Goal: Information Seeking & Learning: Learn about a topic

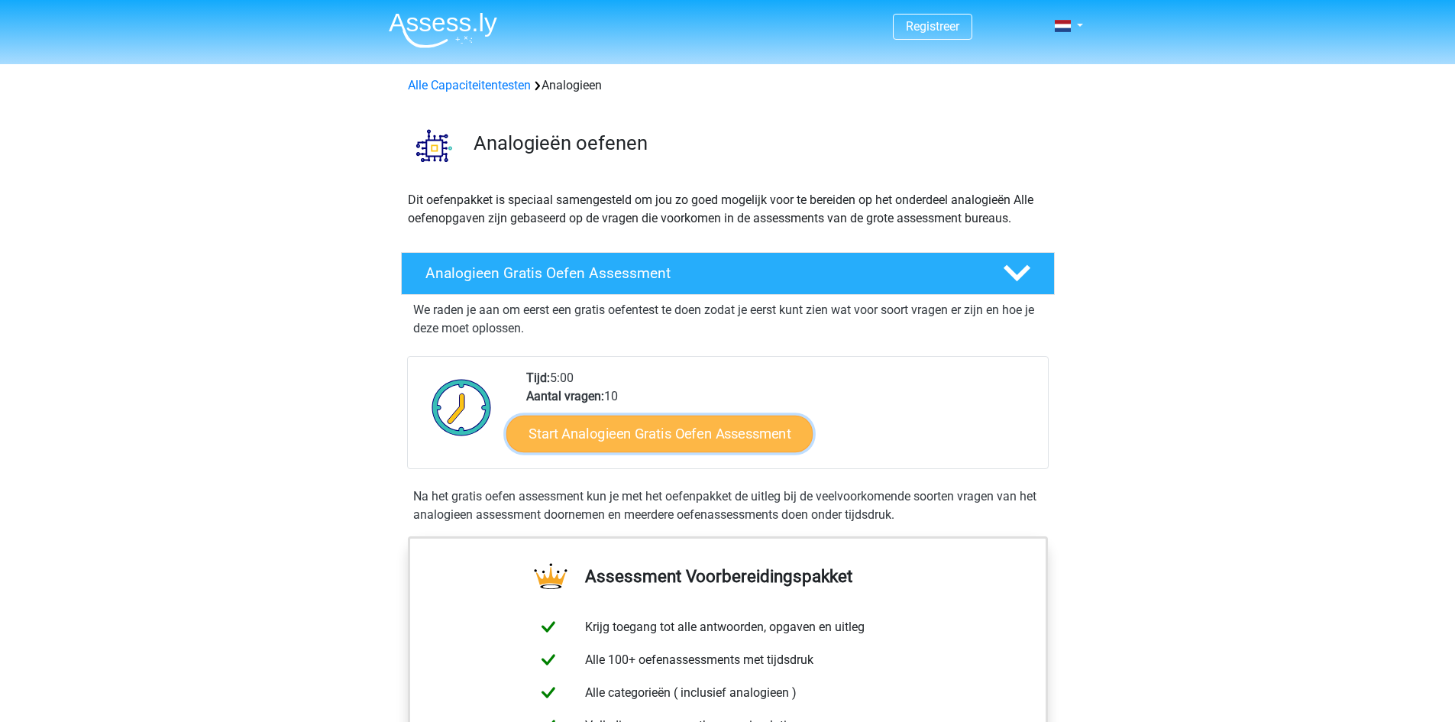
click at [716, 442] on link "Start Analogieen Gratis Oefen Assessment" at bounding box center [659, 433] width 306 height 37
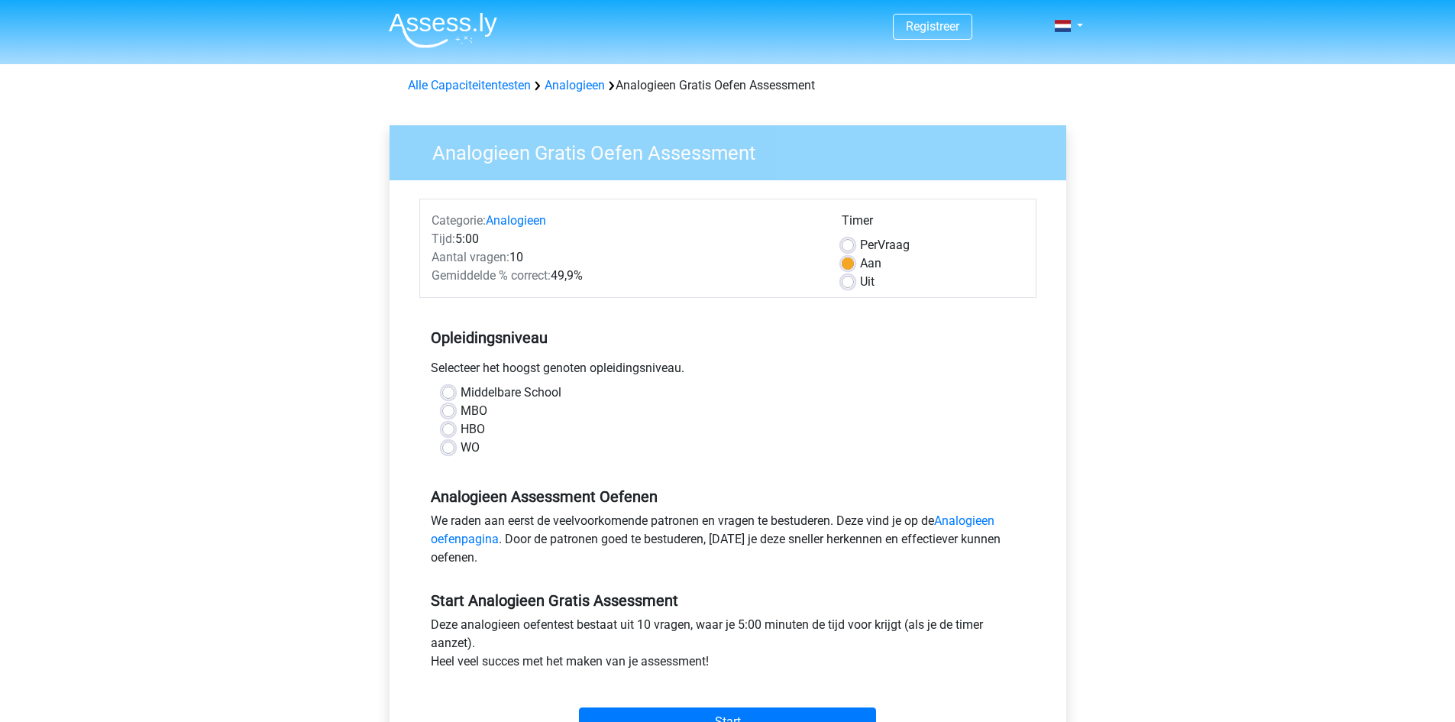
click at [461, 391] on label "Middelbare School" at bounding box center [511, 392] width 101 height 18
click at [448, 391] on input "Middelbare School" at bounding box center [448, 390] width 12 height 15
radio input "true"
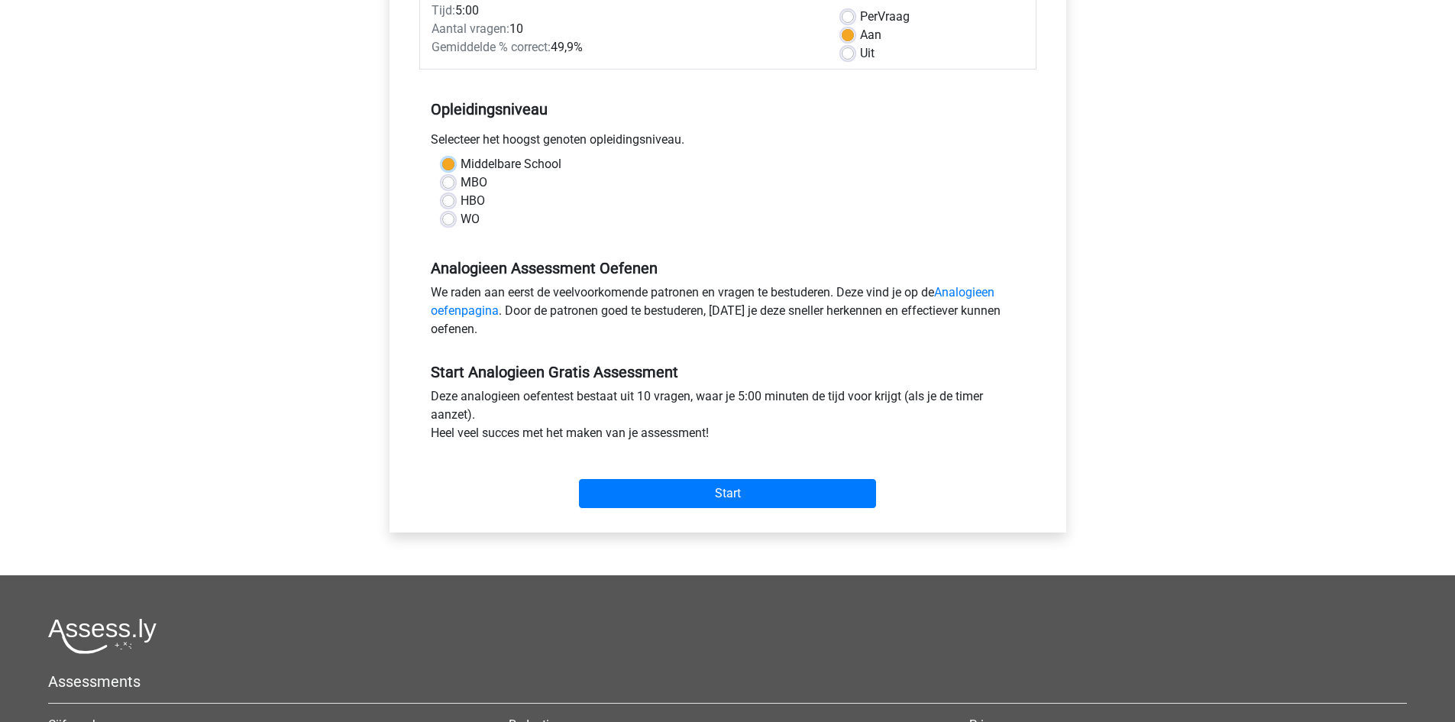
scroll to position [229, 0]
click at [772, 496] on input "Start" at bounding box center [727, 492] width 297 height 29
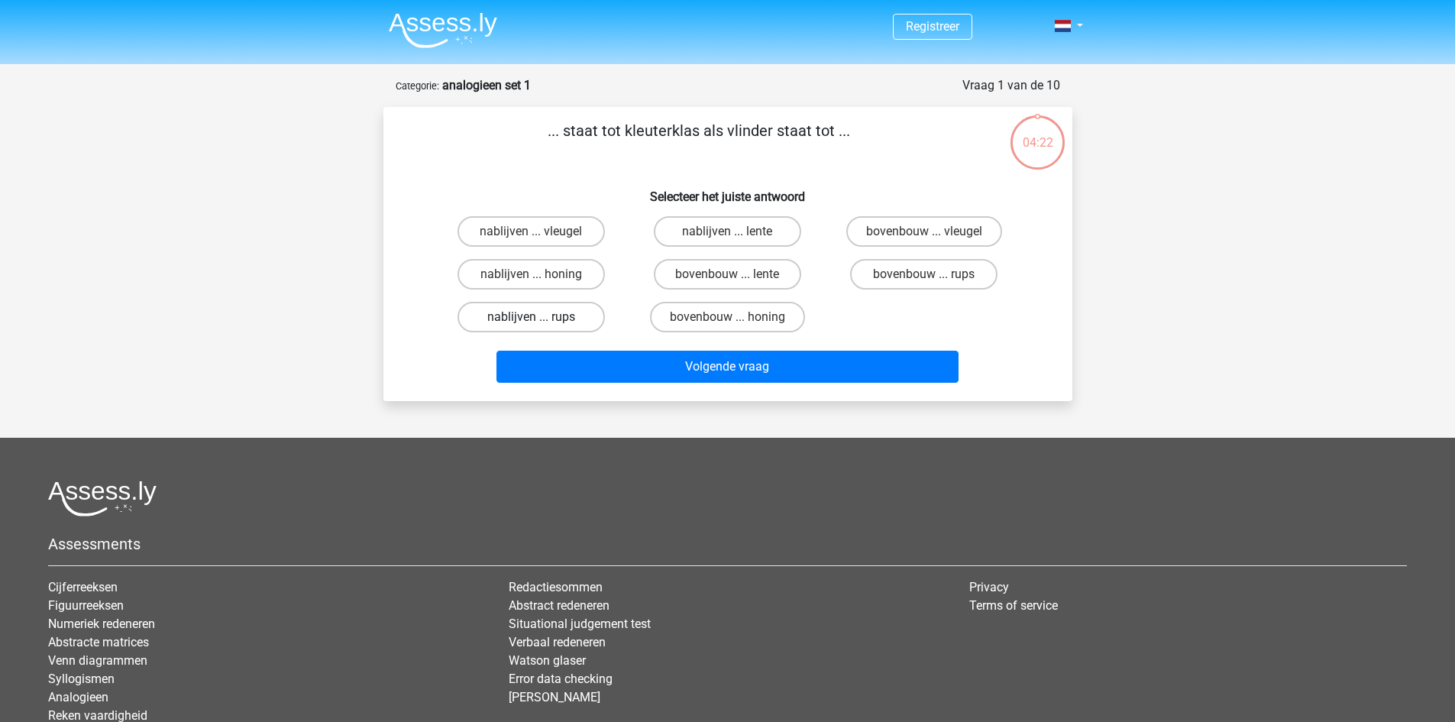
click at [565, 314] on label "nablijven ... rups" at bounding box center [531, 317] width 147 height 31
click at [541, 317] on input "nablijven ... rups" at bounding box center [536, 322] width 10 height 10
radio input "true"
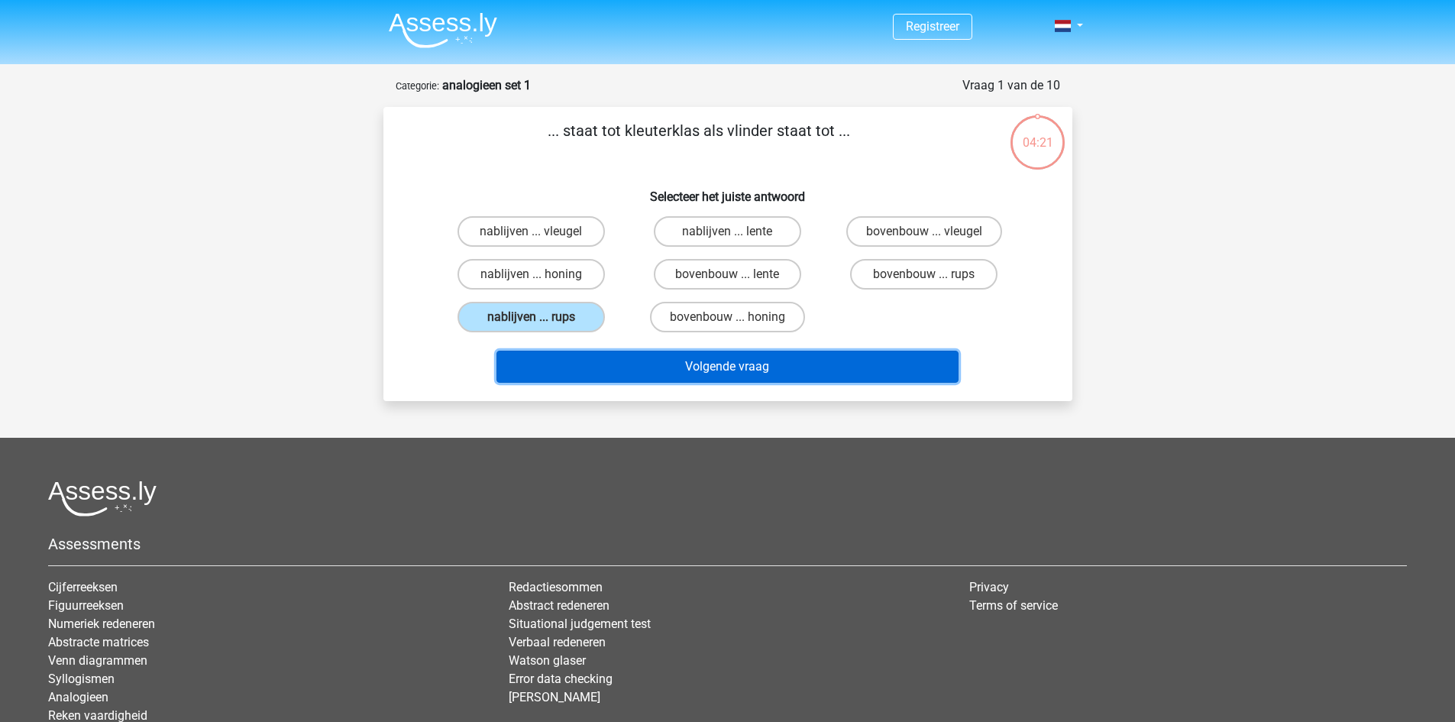
click at [793, 364] on button "Volgende vraag" at bounding box center [728, 367] width 462 height 32
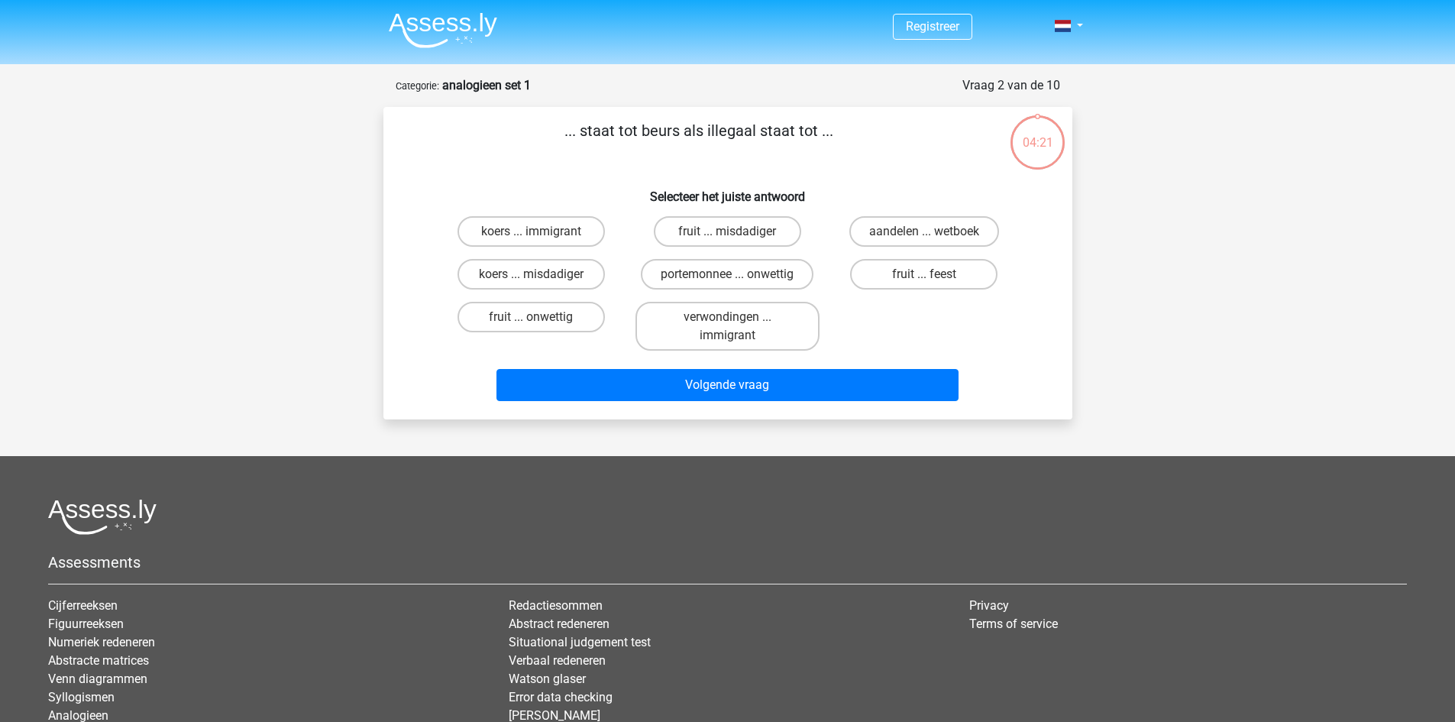
scroll to position [76, 0]
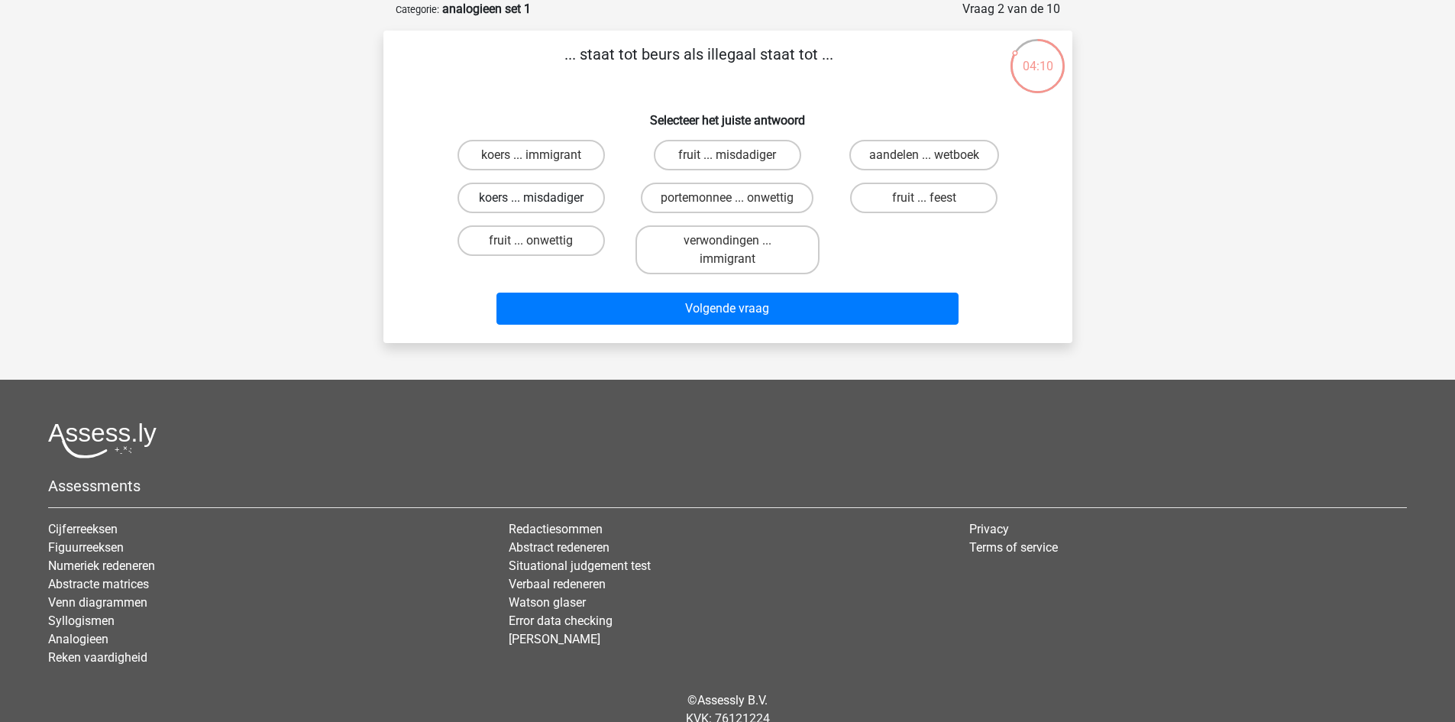
click at [546, 197] on label "koers ... misdadiger" at bounding box center [531, 198] width 147 height 31
click at [541, 198] on input "koers ... misdadiger" at bounding box center [536, 203] width 10 height 10
radio input "true"
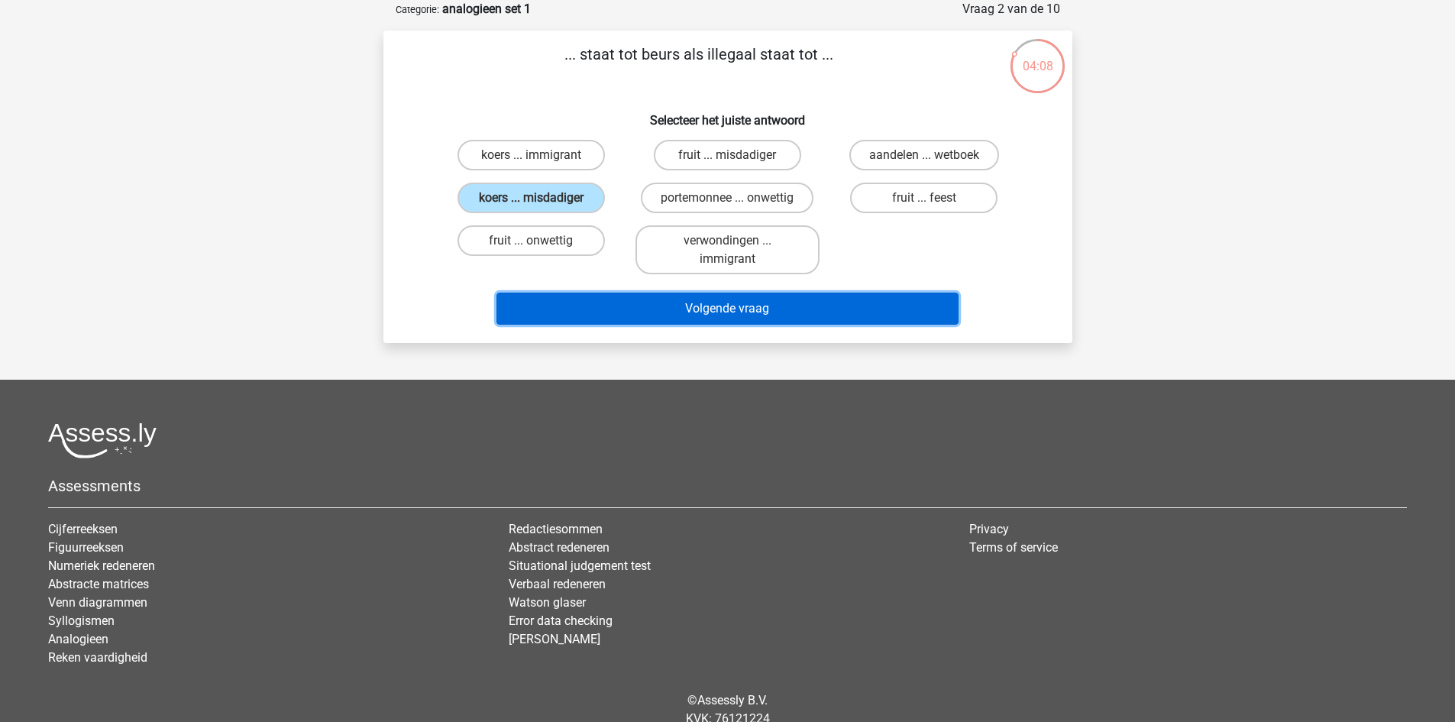
click at [752, 306] on button "Volgende vraag" at bounding box center [728, 309] width 462 height 32
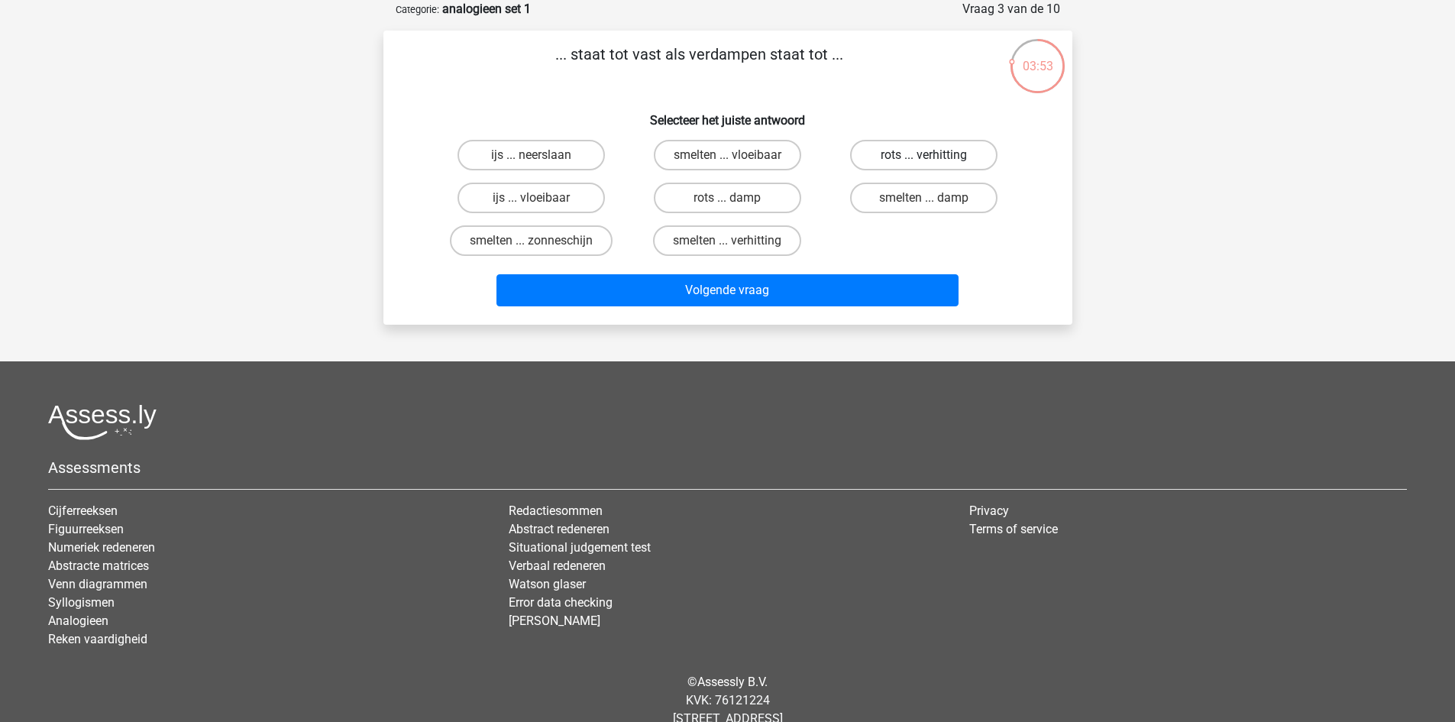
click at [916, 156] on label "rots ... verhitting" at bounding box center [923, 155] width 147 height 31
click at [924, 156] on input "rots ... verhitting" at bounding box center [929, 160] width 10 height 10
radio input "true"
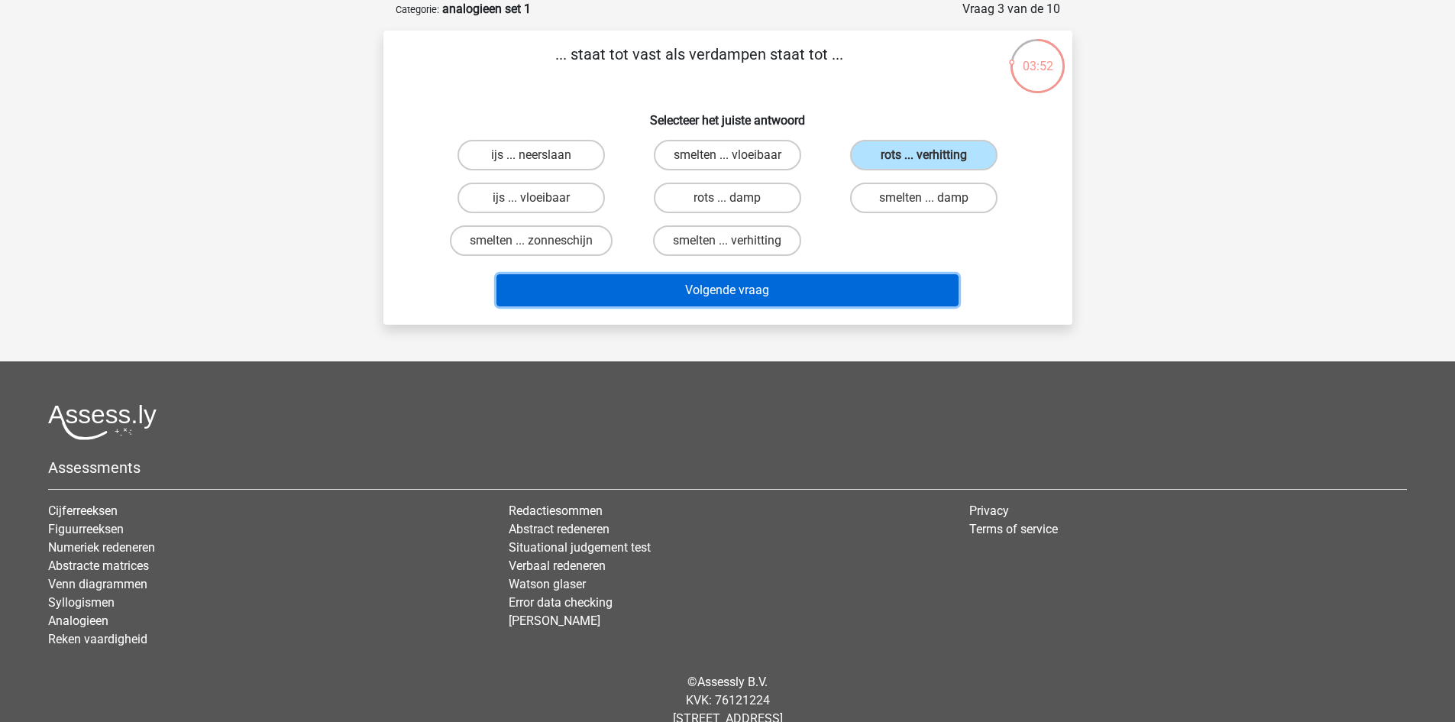
click at [762, 291] on button "Volgende vraag" at bounding box center [728, 290] width 462 height 32
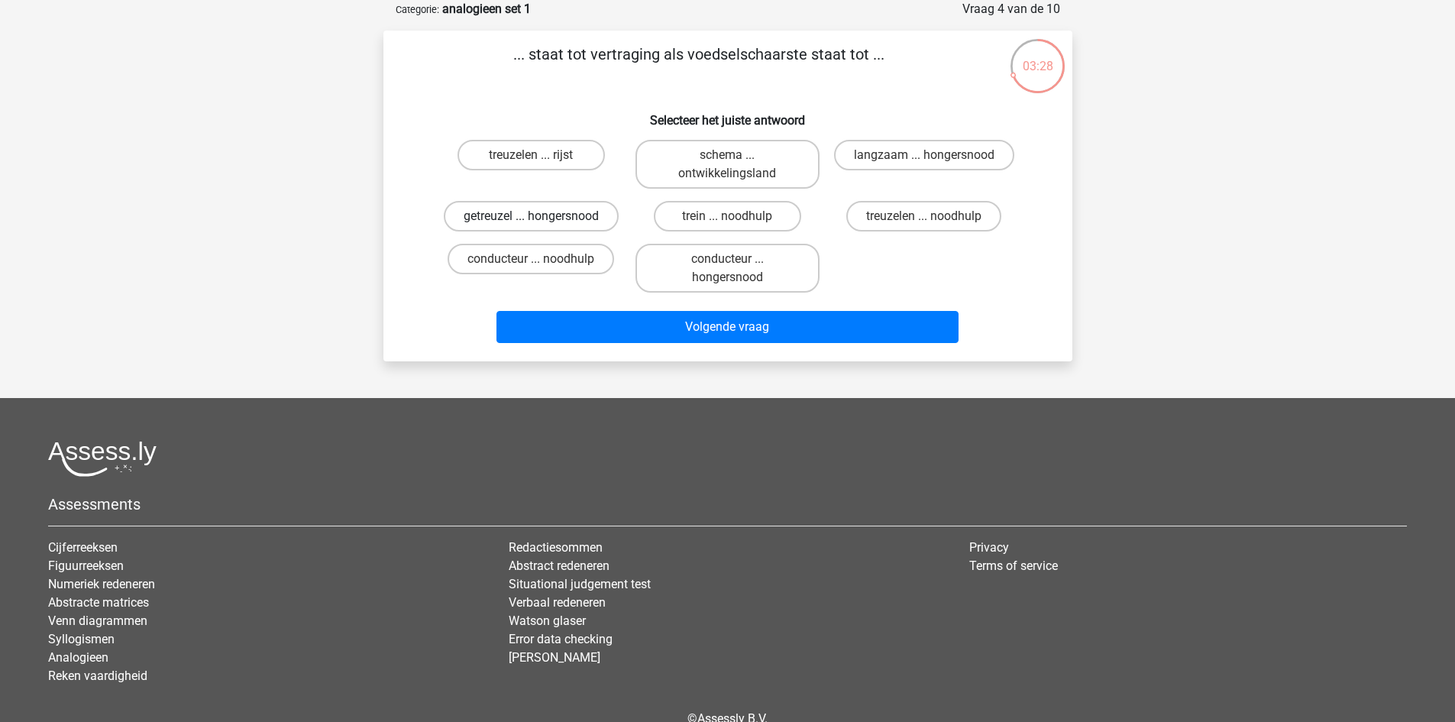
click at [578, 209] on label "getreuzel ... hongersnood" at bounding box center [531, 216] width 175 height 31
click at [541, 216] on input "getreuzel ... hongersnood" at bounding box center [536, 221] width 10 height 10
radio input "true"
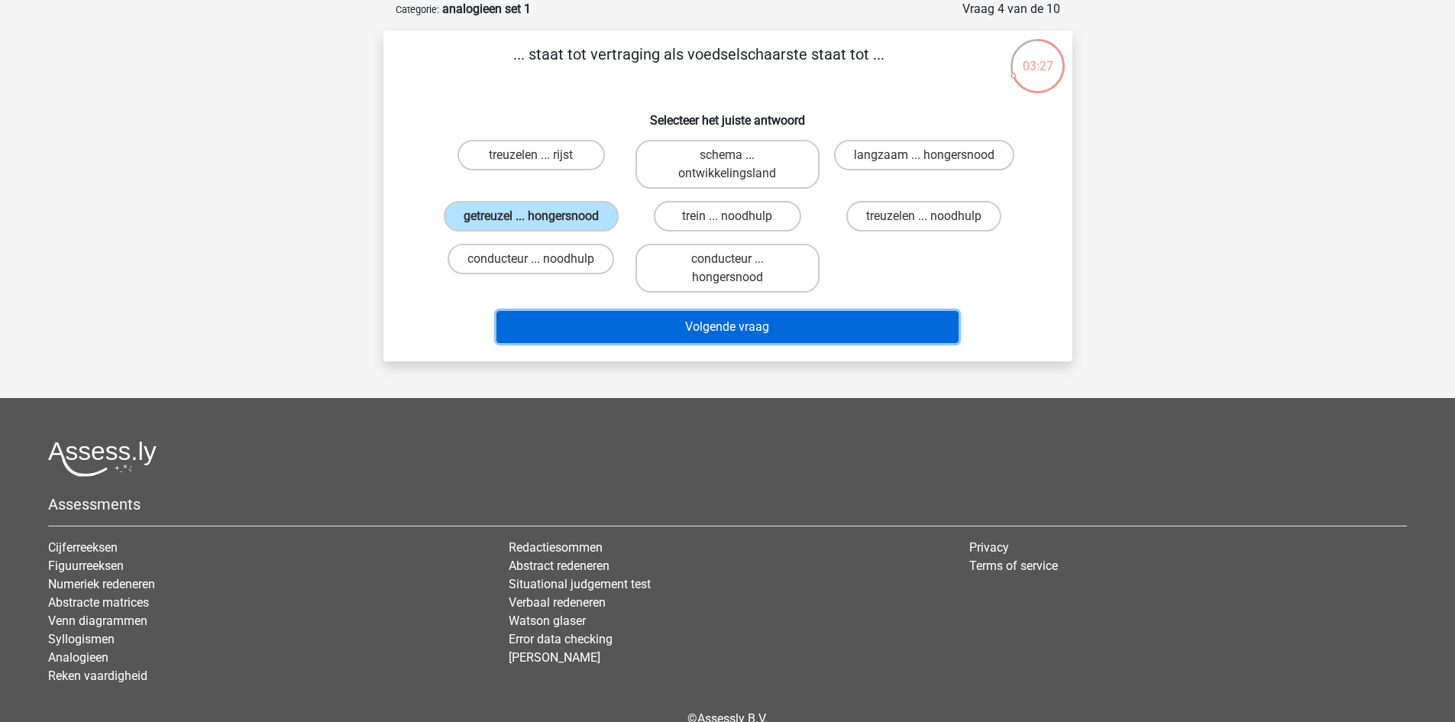
click at [739, 330] on button "Volgende vraag" at bounding box center [728, 327] width 462 height 32
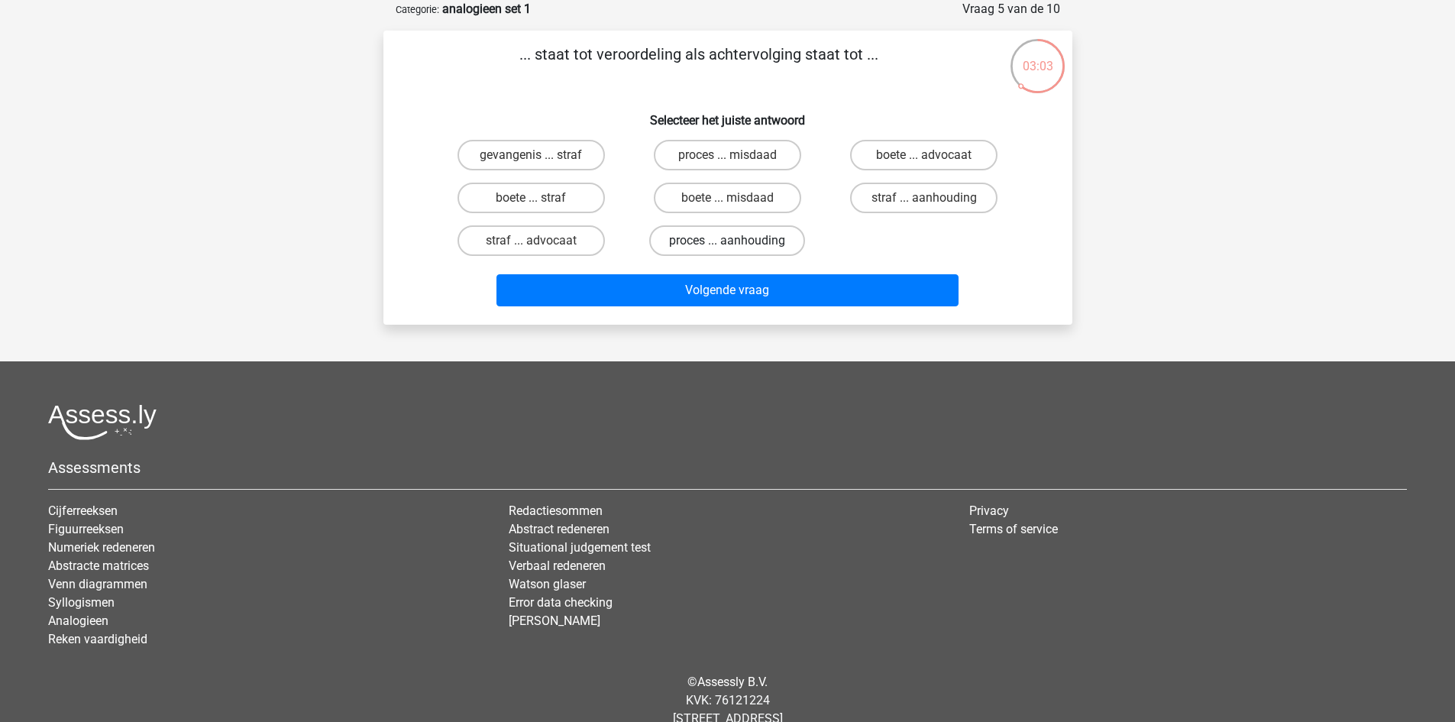
click at [742, 241] on label "proces ... aanhouding" at bounding box center [727, 240] width 156 height 31
click at [737, 241] on input "proces ... aanhouding" at bounding box center [732, 246] width 10 height 10
radio input "true"
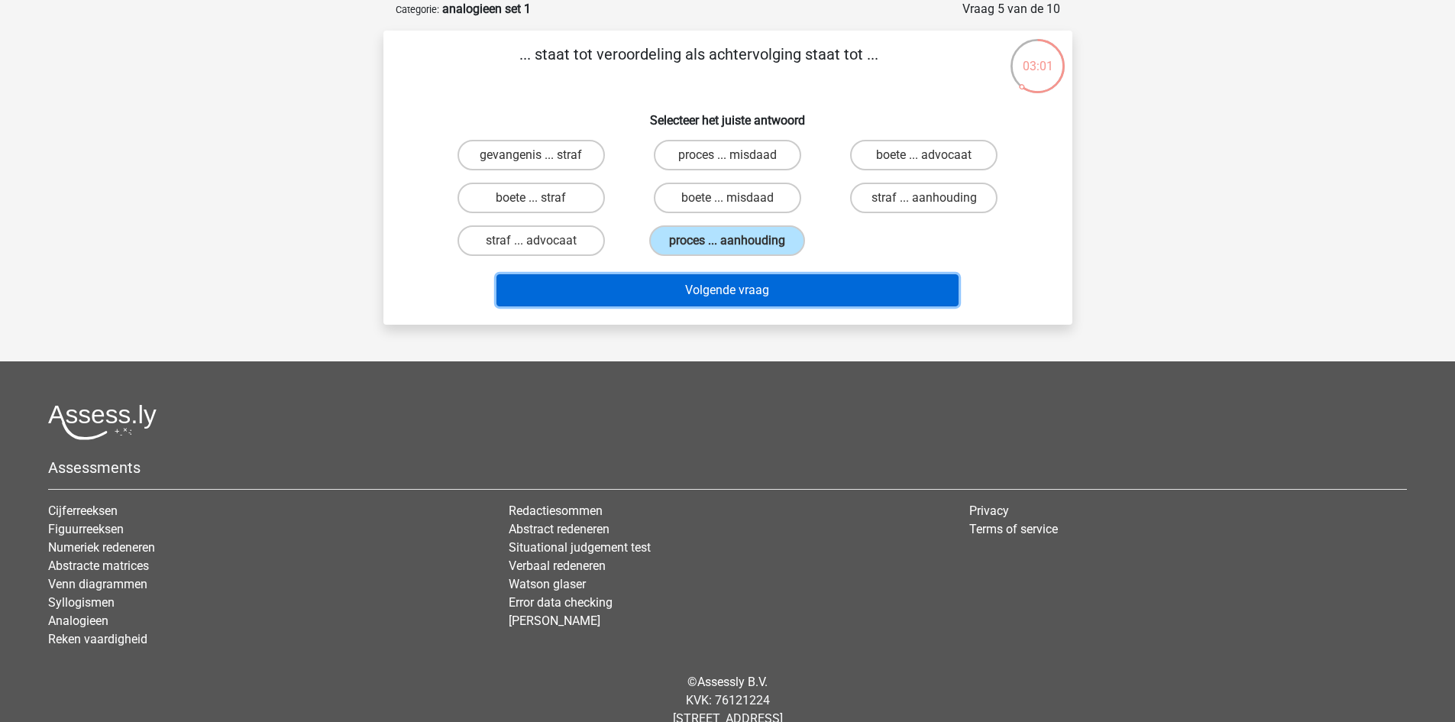
click at [750, 284] on button "Volgende vraag" at bounding box center [728, 290] width 462 height 32
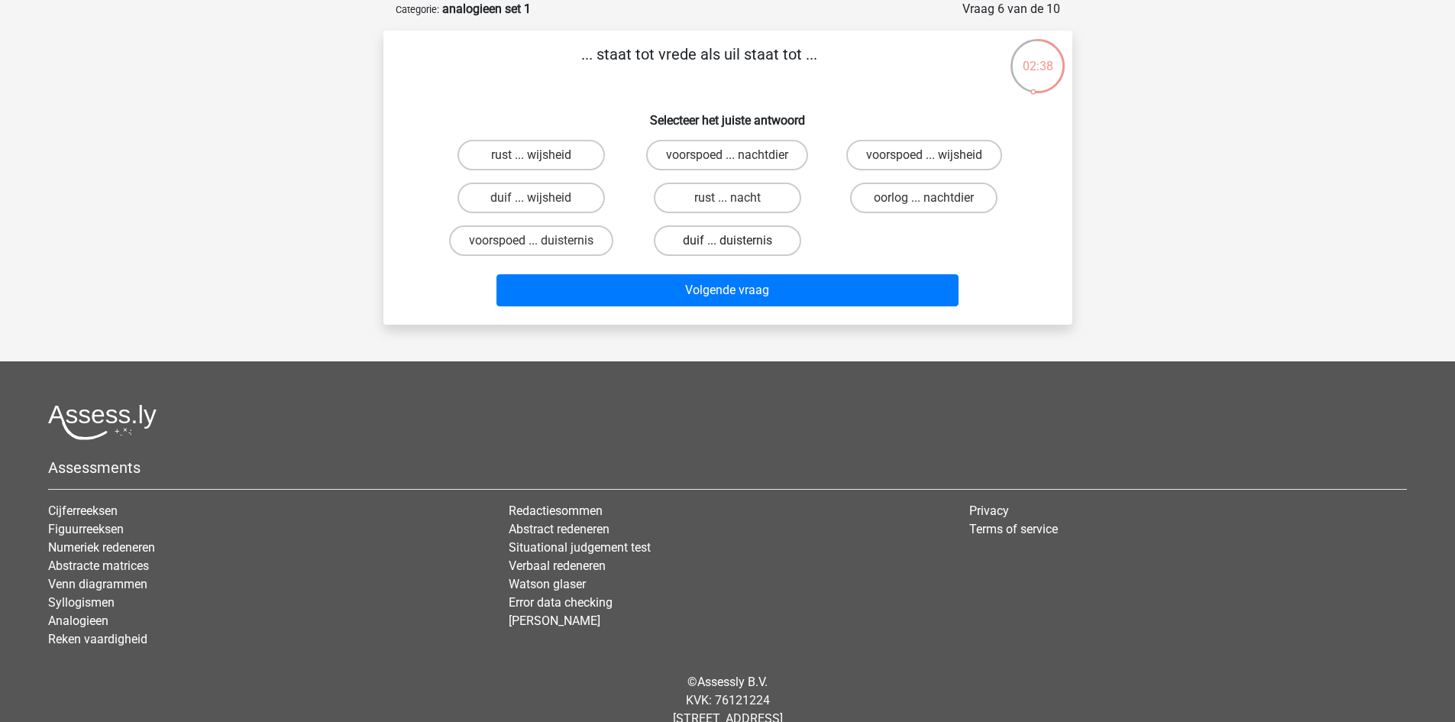
click at [730, 240] on label "duif ... duisternis" at bounding box center [727, 240] width 147 height 31
click at [730, 241] on input "duif ... duisternis" at bounding box center [732, 246] width 10 height 10
radio input "true"
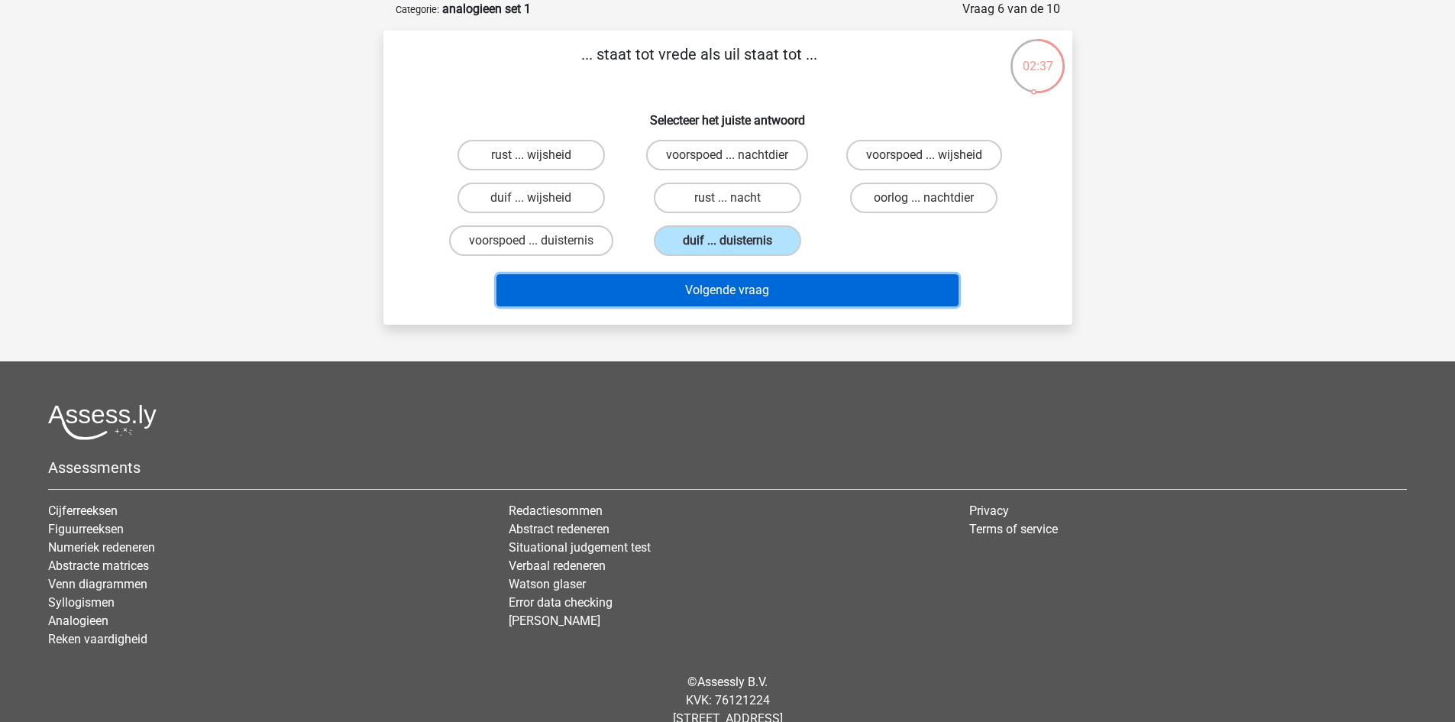
click at [744, 286] on button "Volgende vraag" at bounding box center [728, 290] width 462 height 32
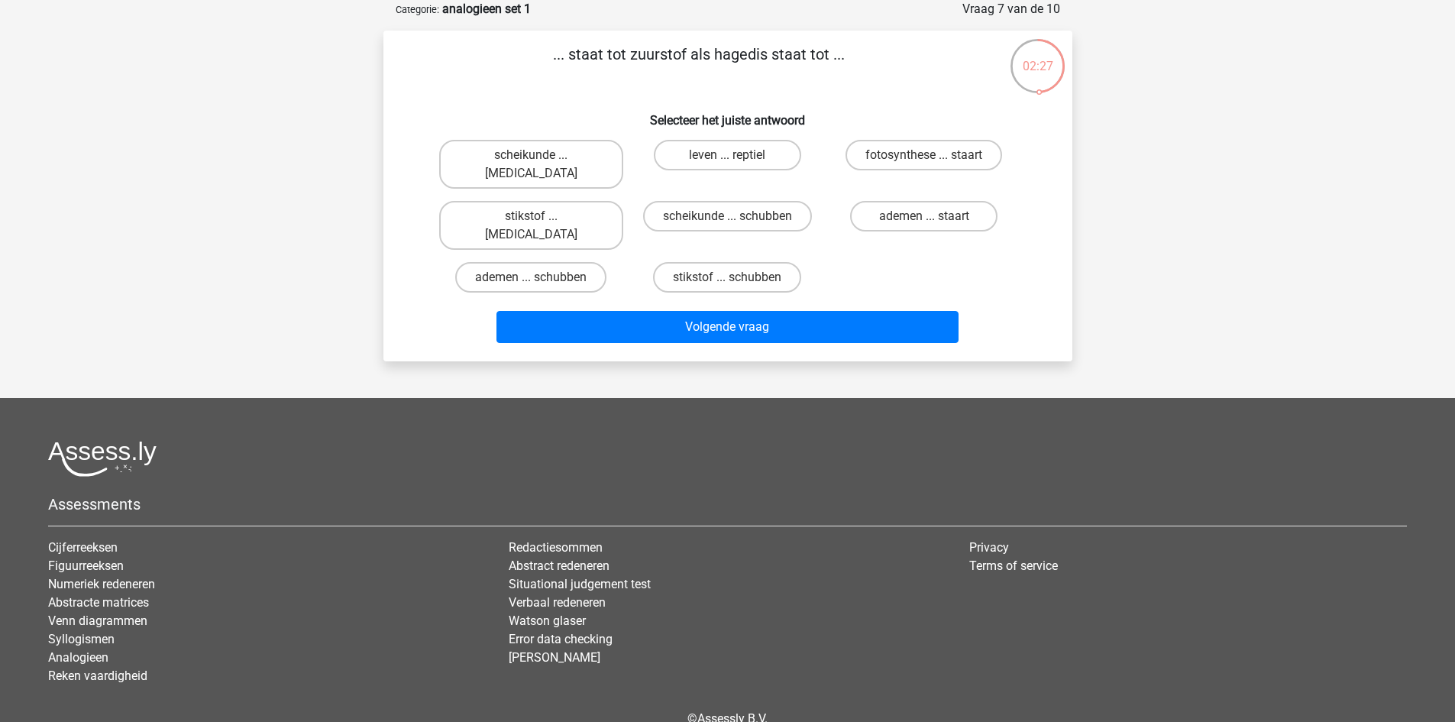
click at [734, 156] on input "leven ... reptiel" at bounding box center [732, 160] width 10 height 10
radio input "true"
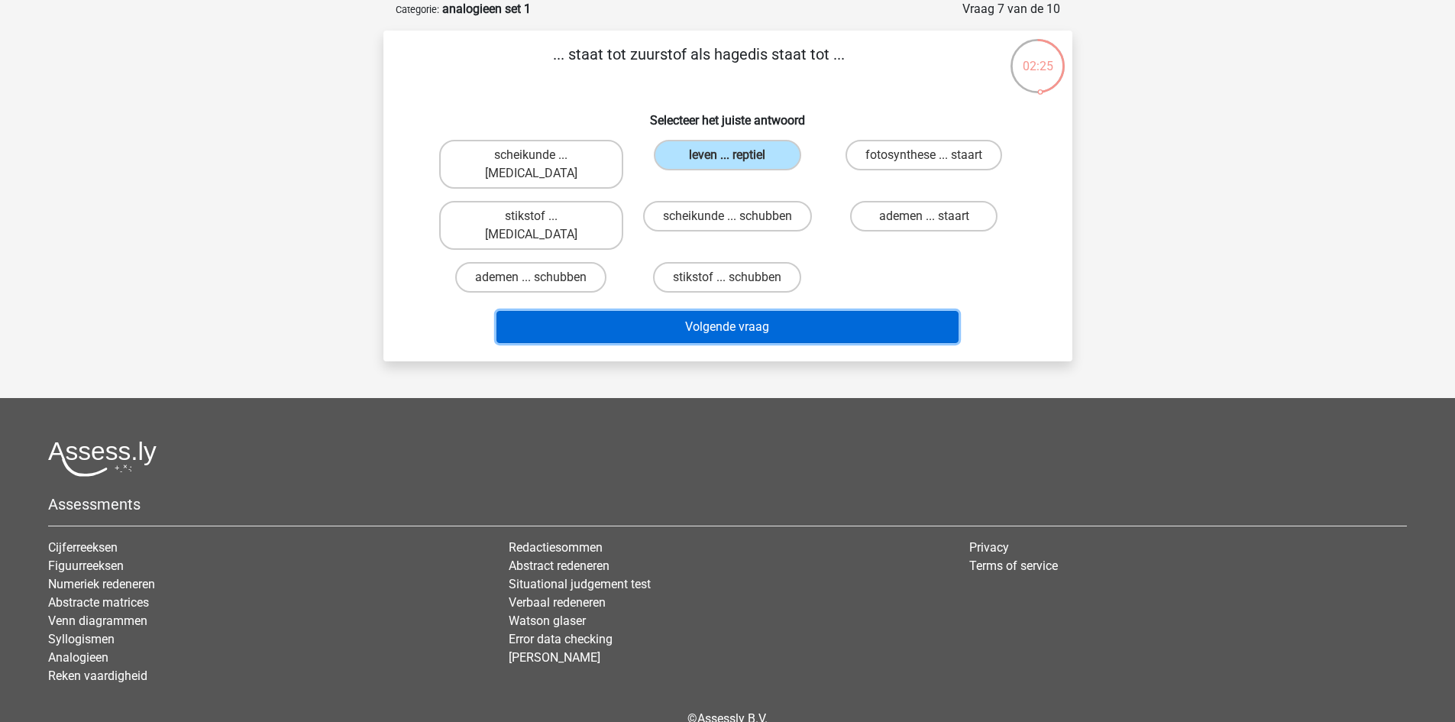
click at [742, 311] on button "Volgende vraag" at bounding box center [728, 327] width 462 height 32
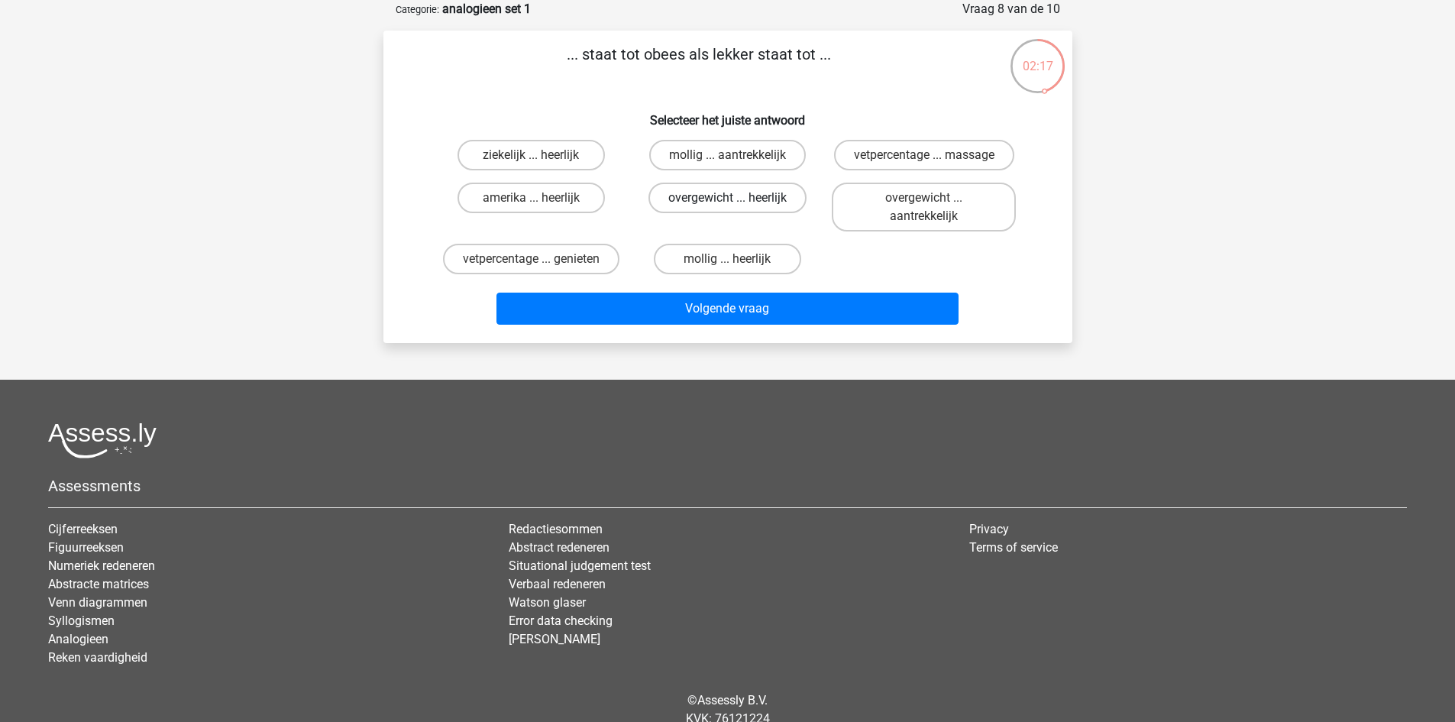
click at [752, 202] on label "overgewicht ... heerlijk" at bounding box center [728, 198] width 158 height 31
click at [737, 202] on input "overgewicht ... heerlijk" at bounding box center [732, 203] width 10 height 10
radio input "true"
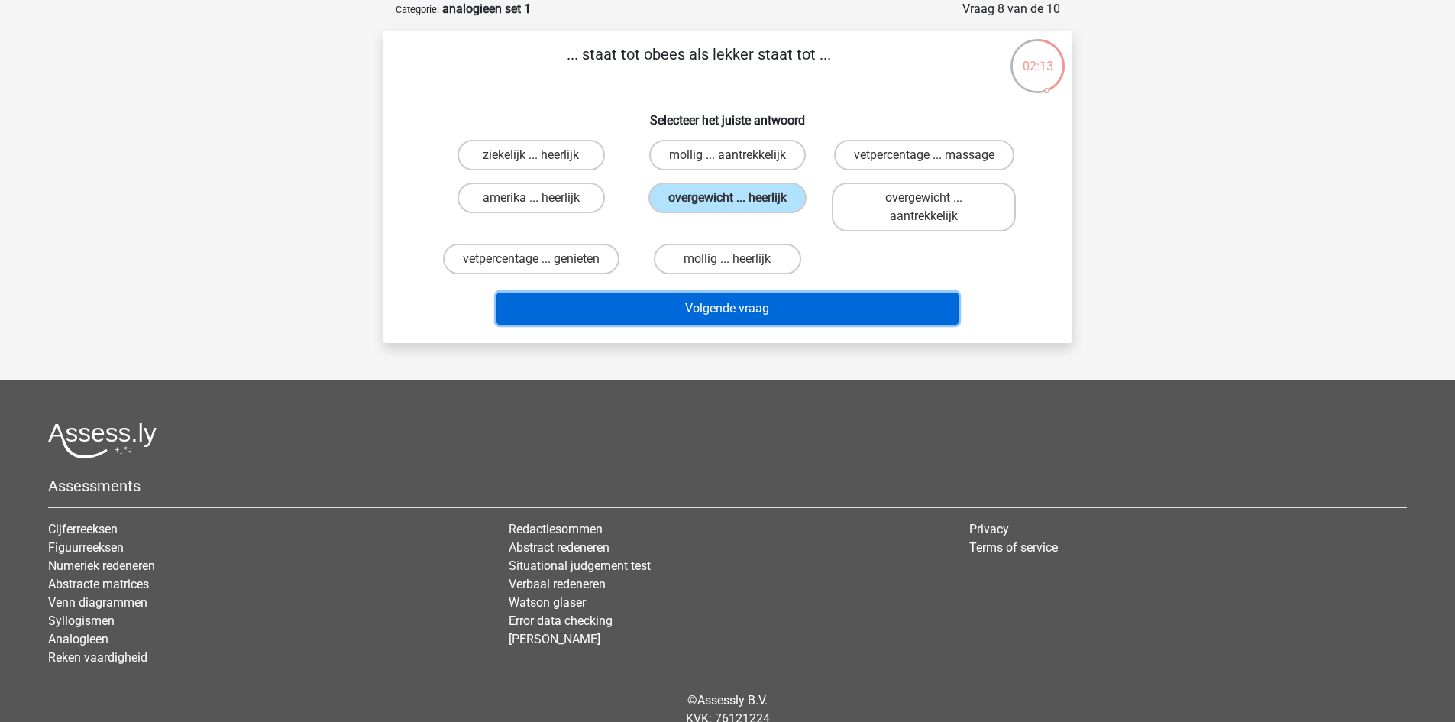
click at [775, 306] on button "Volgende vraag" at bounding box center [728, 309] width 462 height 32
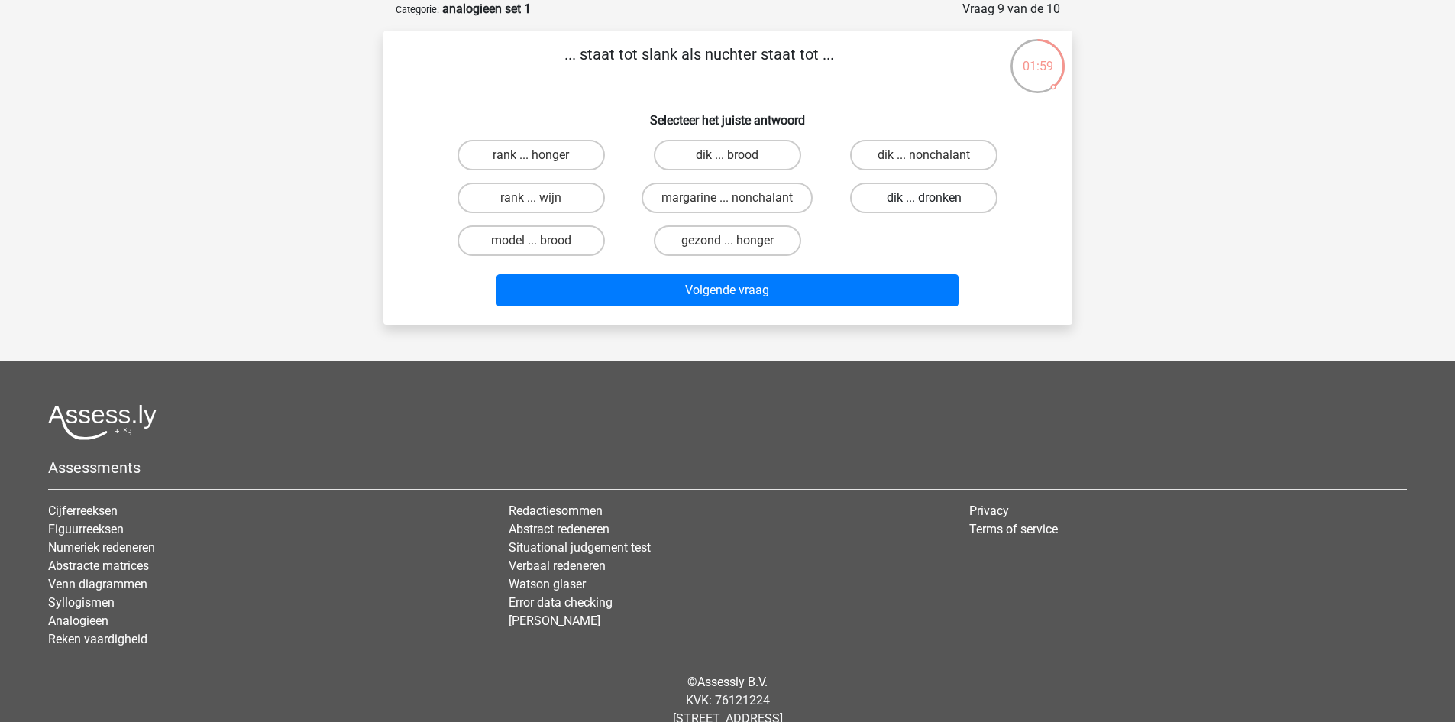
click at [904, 200] on label "dik ... dronken" at bounding box center [923, 198] width 147 height 31
click at [924, 200] on input "dik ... dronken" at bounding box center [929, 203] width 10 height 10
radio input "true"
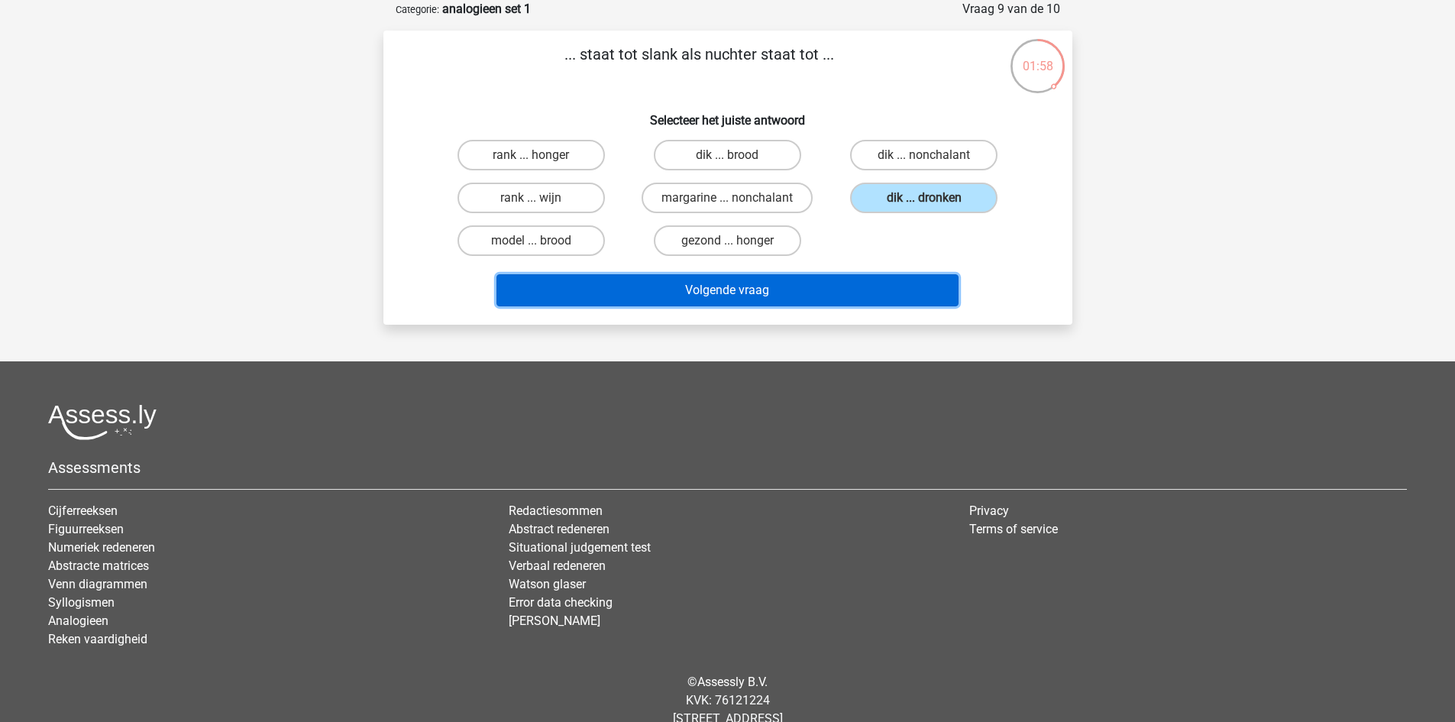
click at [788, 288] on button "Volgende vraag" at bounding box center [728, 290] width 462 height 32
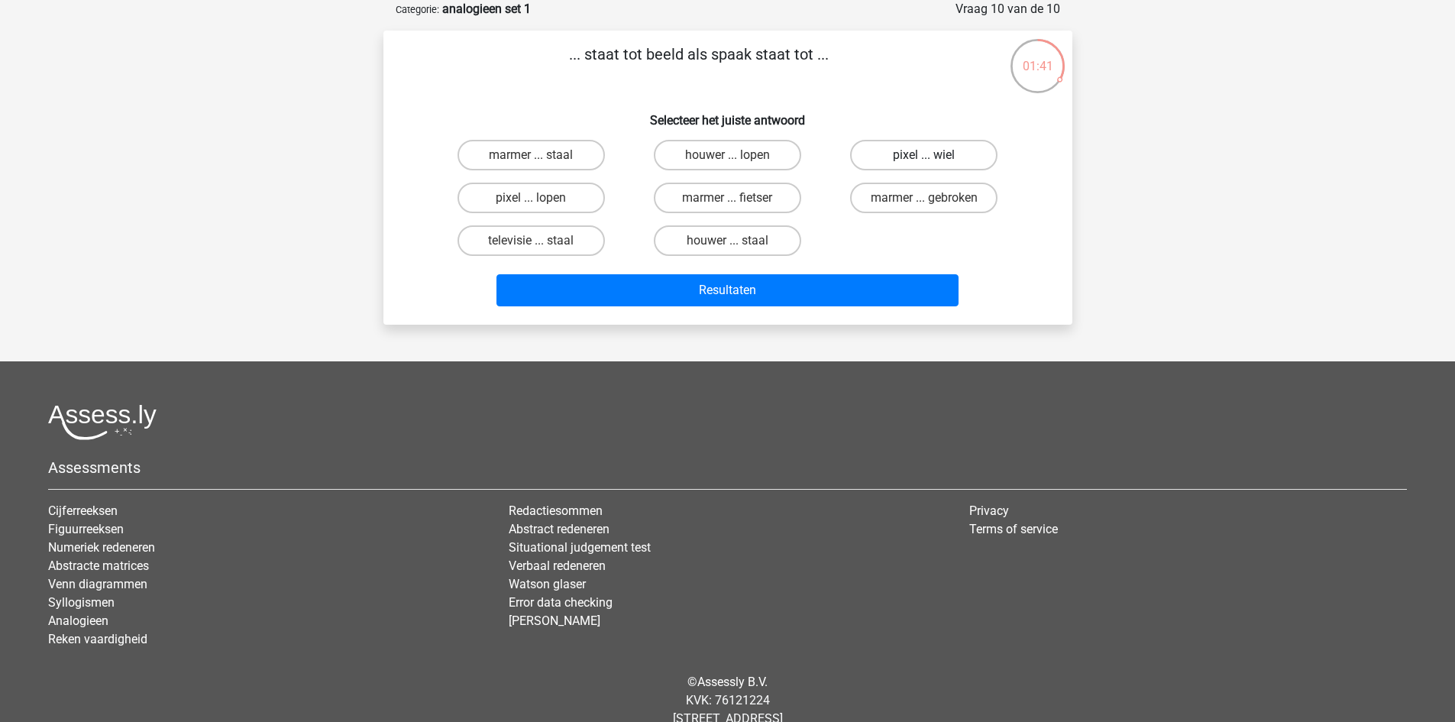
click at [931, 149] on label "pixel ... wiel" at bounding box center [923, 155] width 147 height 31
click at [931, 155] on input "pixel ... wiel" at bounding box center [929, 160] width 10 height 10
radio input "true"
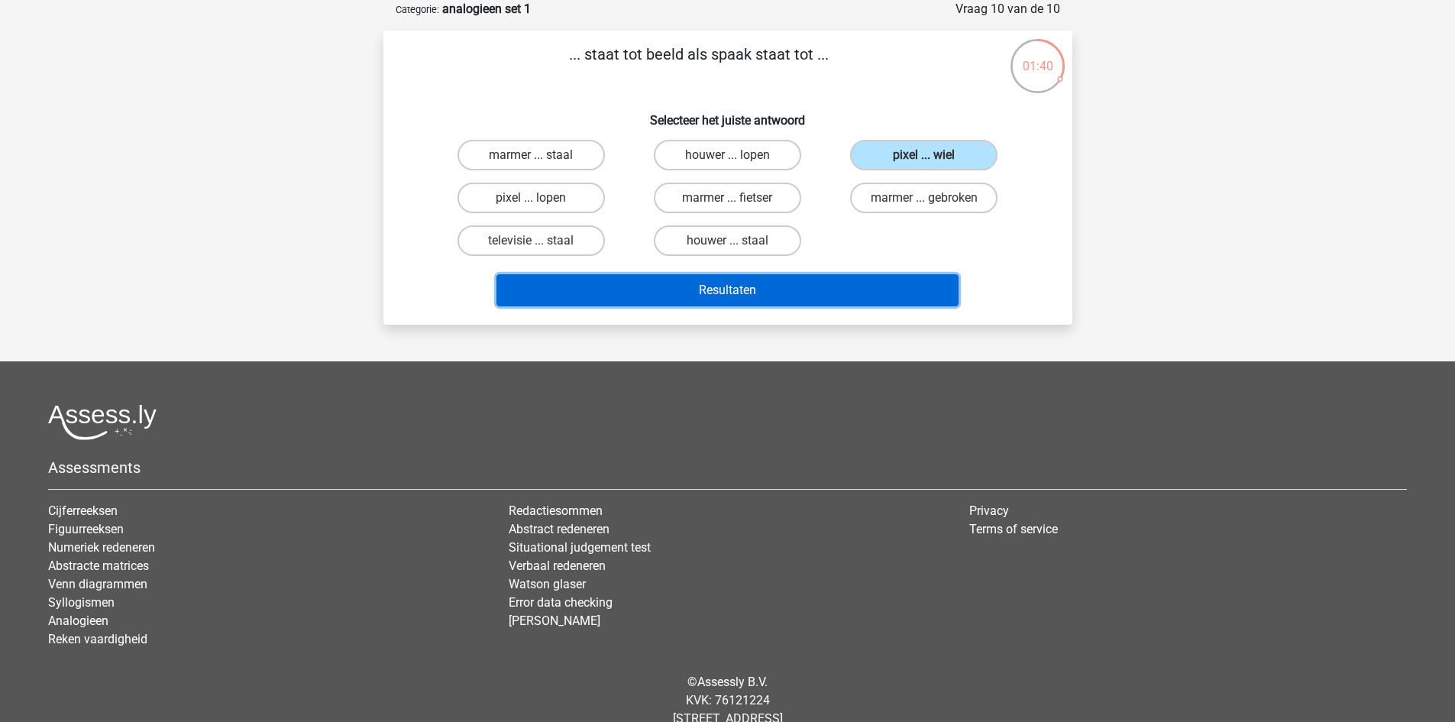
click at [774, 291] on button "Resultaten" at bounding box center [728, 290] width 462 height 32
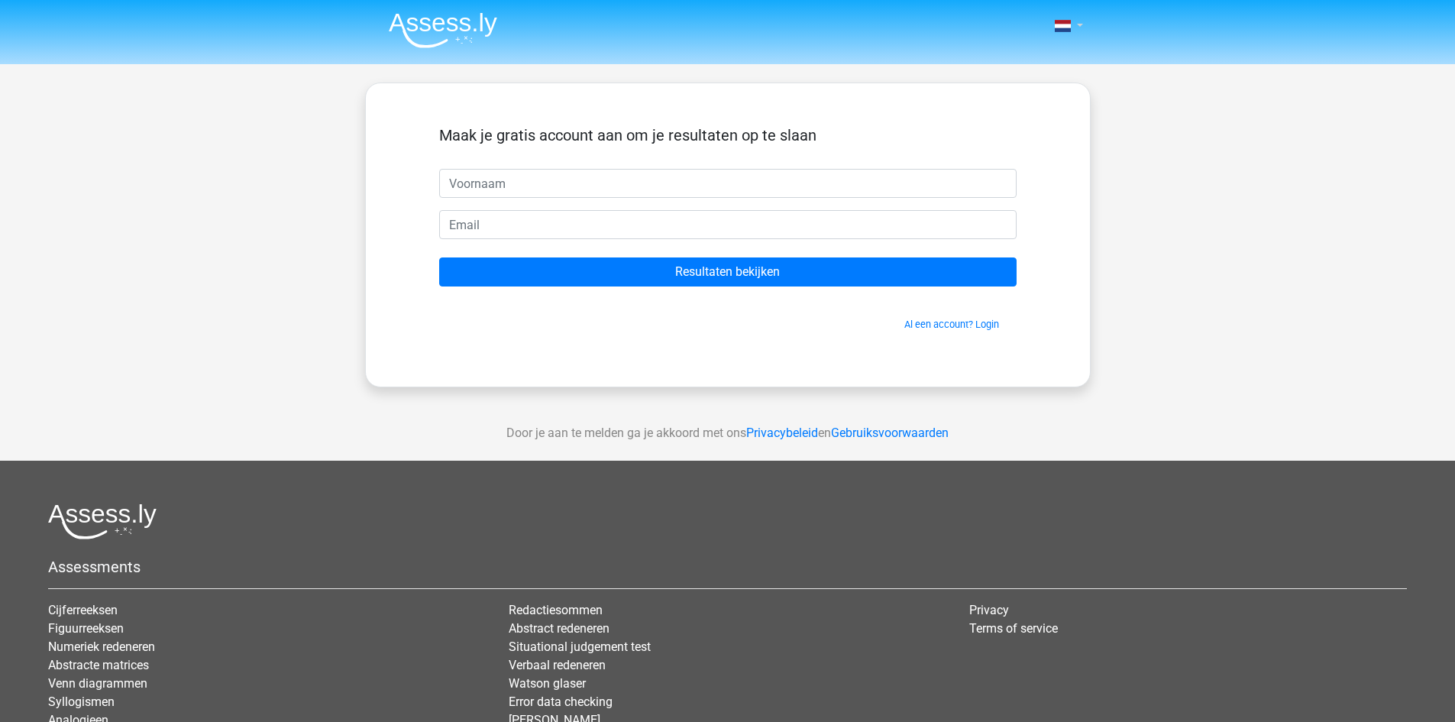
click at [1079, 26] on link at bounding box center [1064, 26] width 31 height 18
click at [1170, 162] on div "Nederlands English" at bounding box center [727, 432] width 1455 height 864
